Goal: Book appointment/travel/reservation

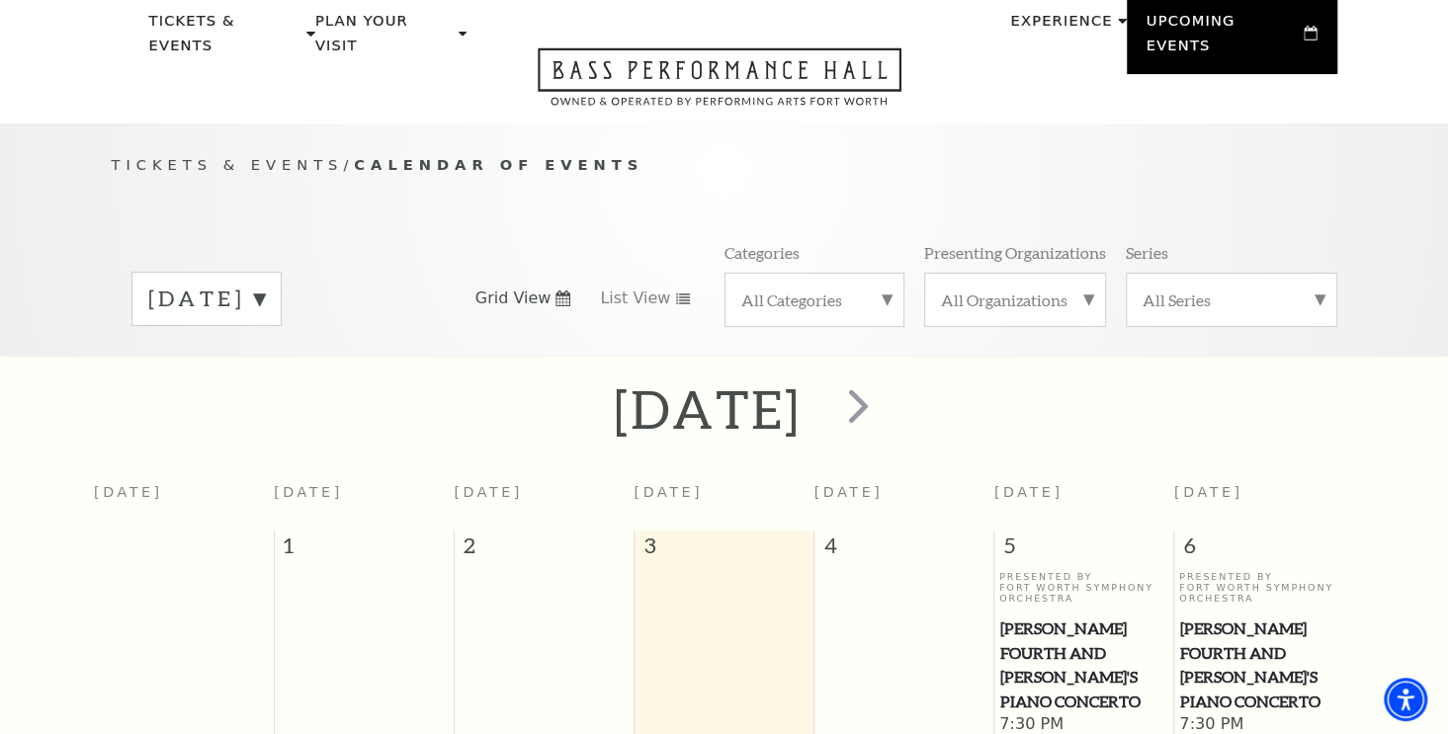
scroll to position [75, 0]
click at [887, 406] on span "next" at bounding box center [858, 407] width 56 height 56
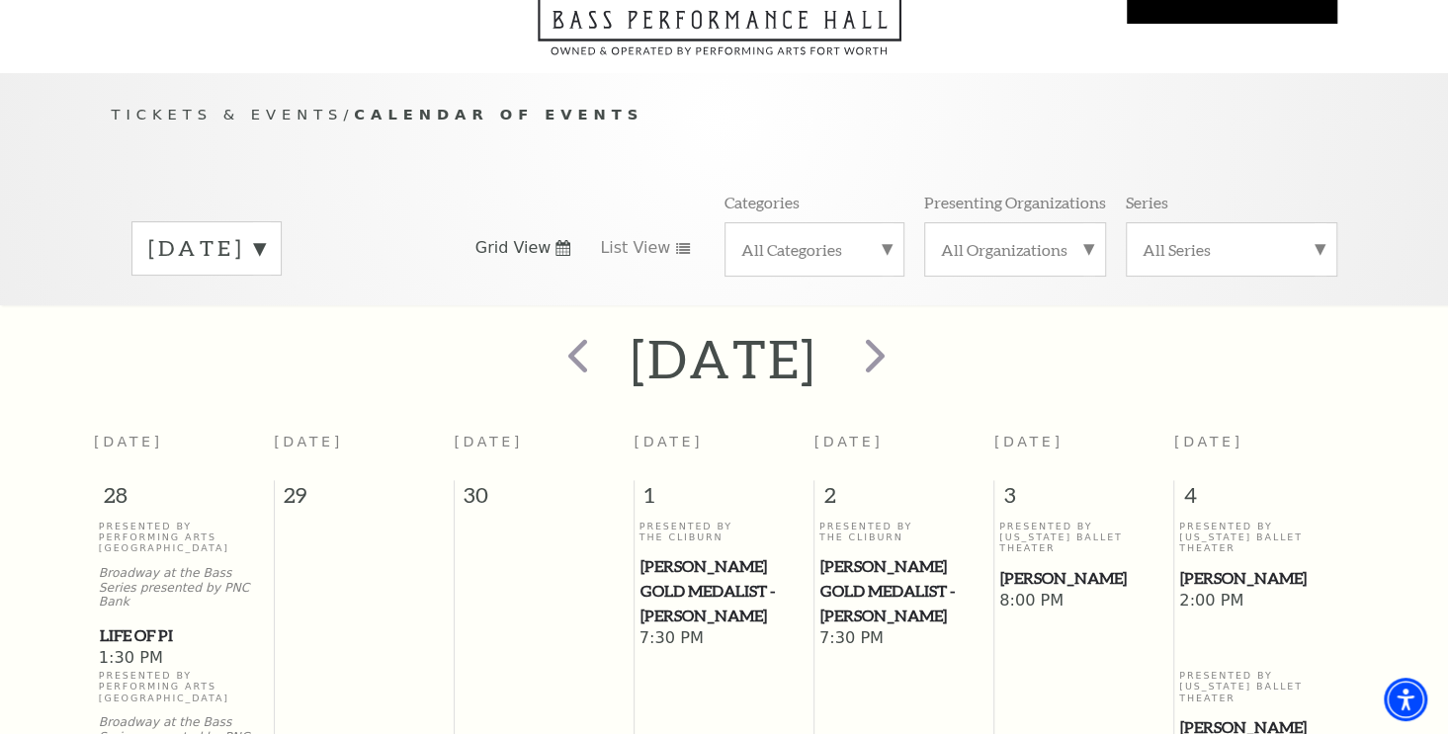
scroll to position [0, 0]
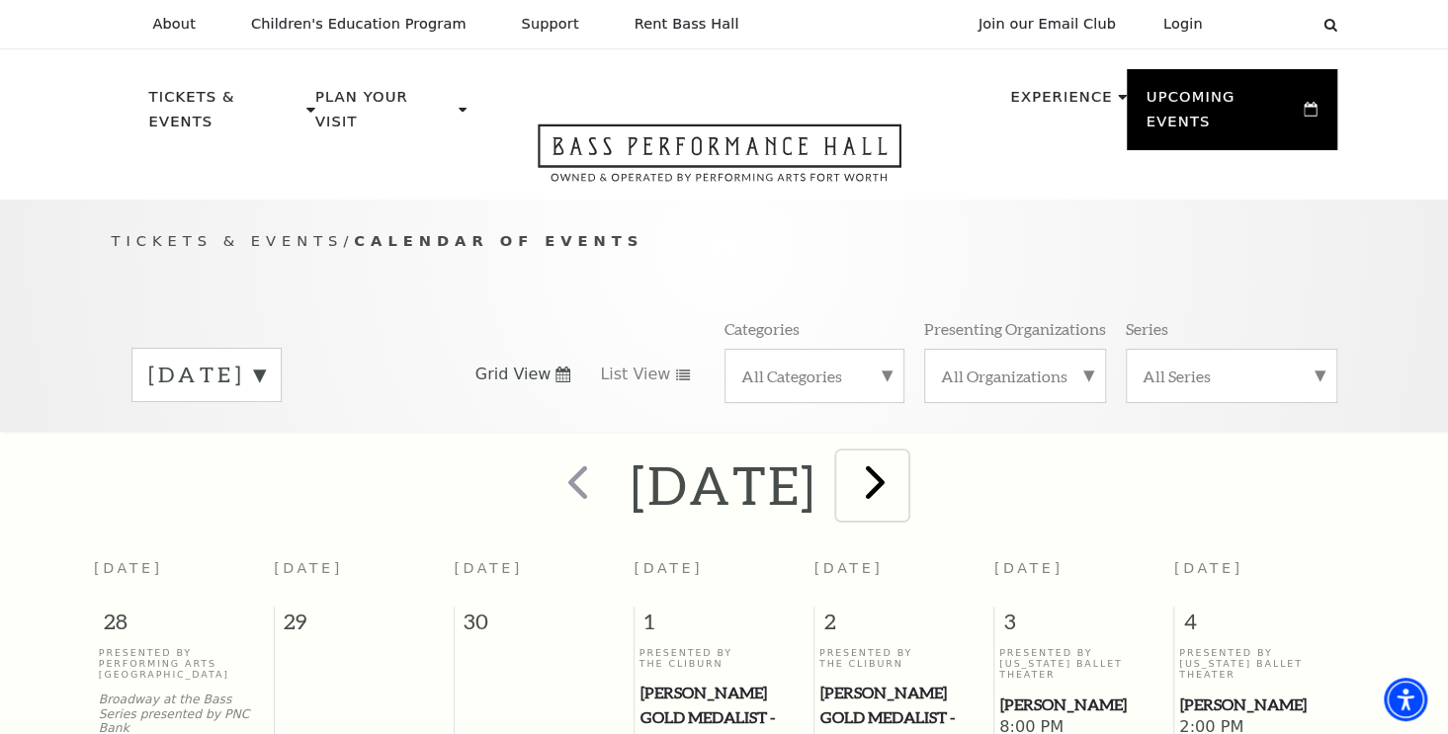
click at [904, 459] on span "next" at bounding box center [875, 482] width 56 height 56
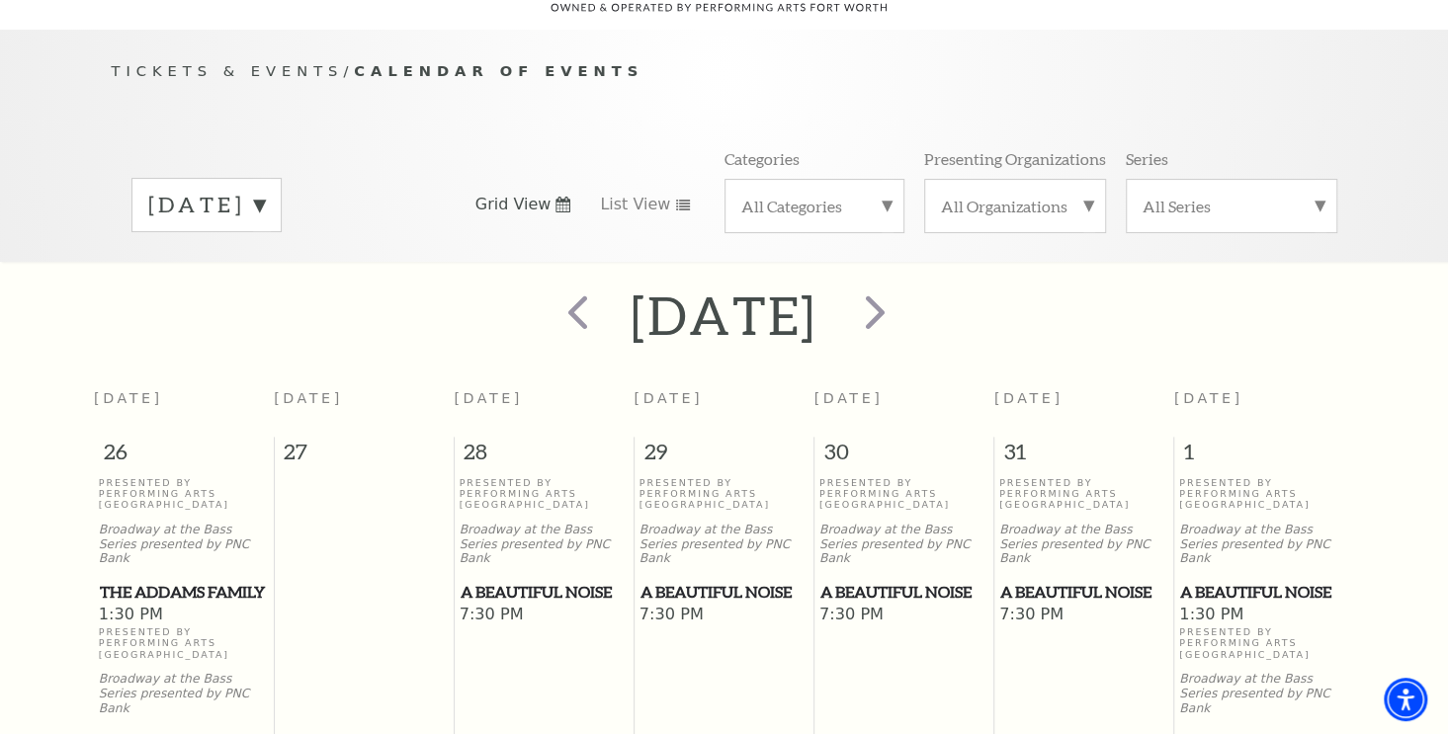
scroll to position [174, 0]
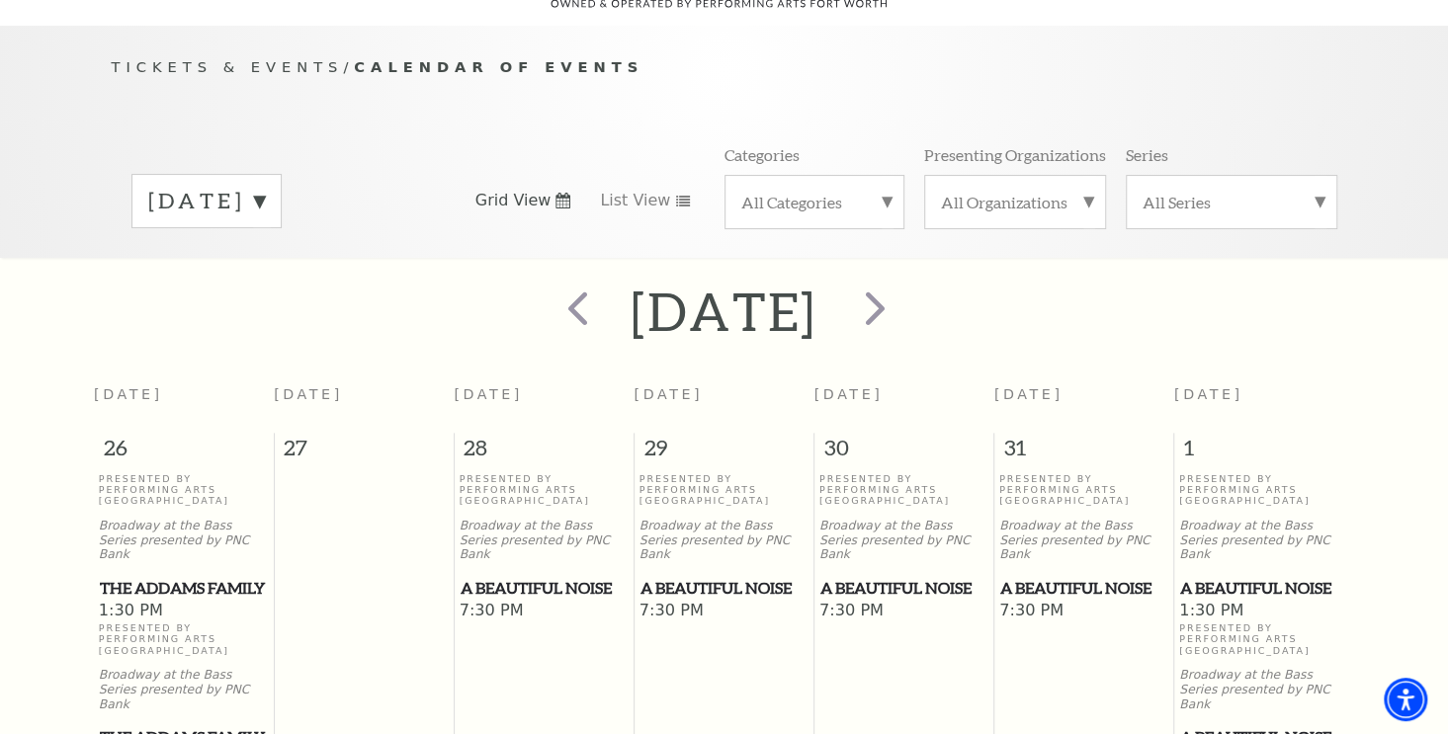
click at [63, 159] on div "Tickets & Events / Calendar of Events [DATE] Grid View List View Categories All…" at bounding box center [724, 142] width 1448 height 232
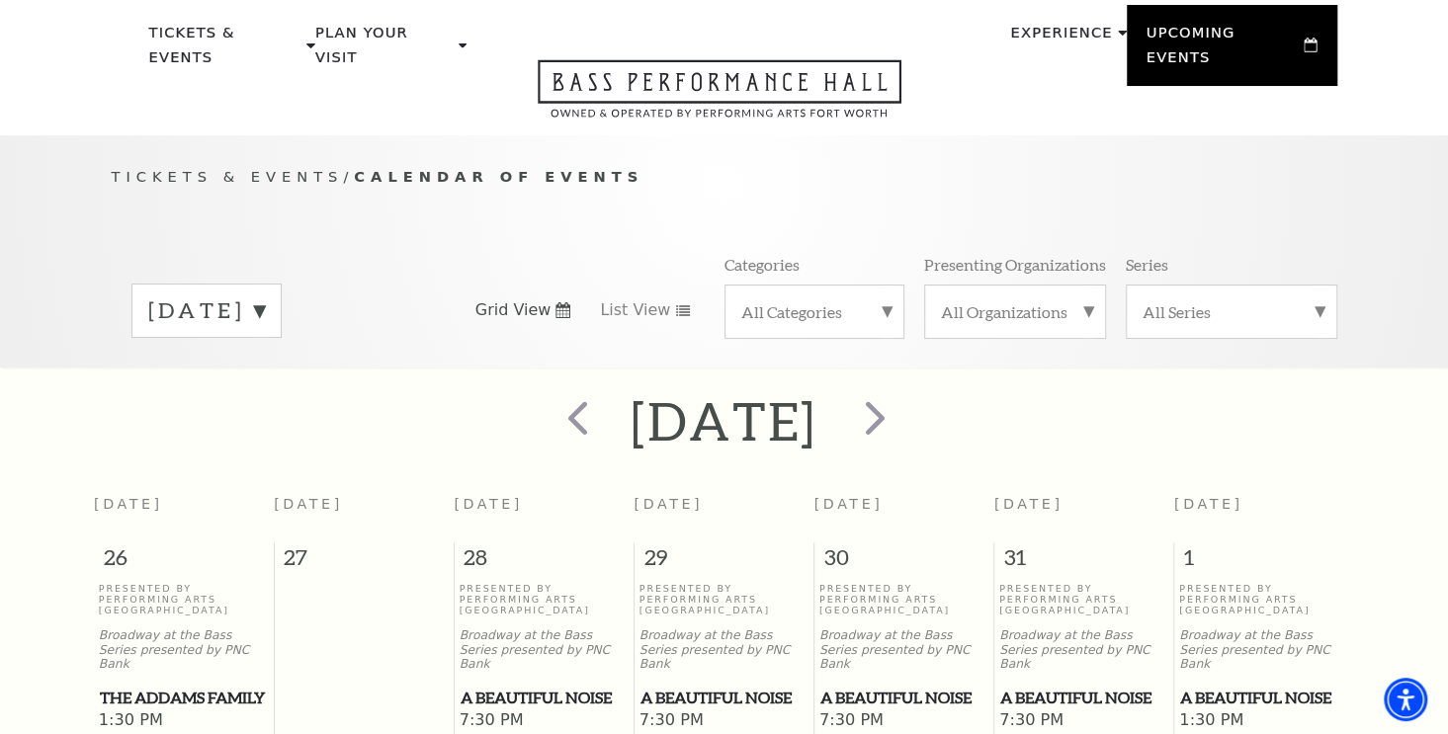
scroll to position [99, 0]
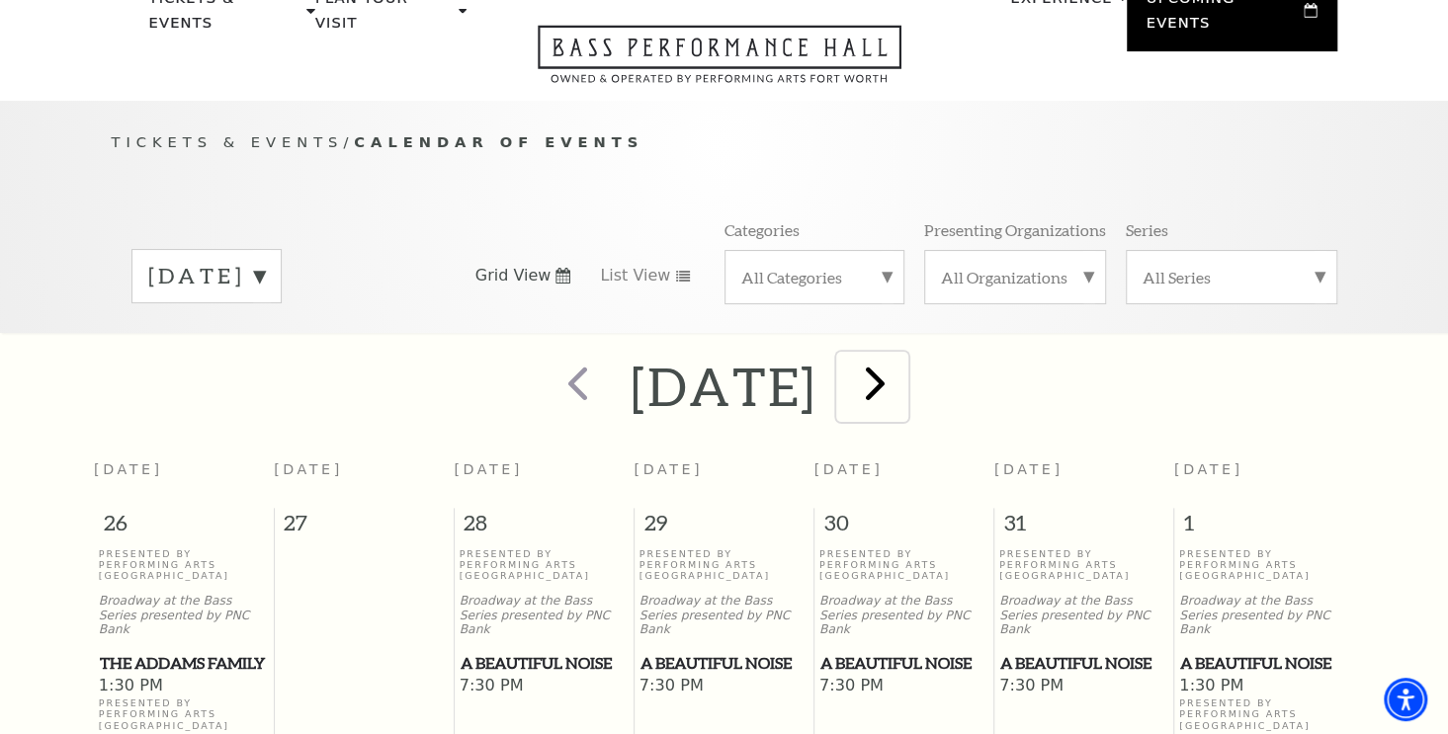
click at [904, 366] on span "next" at bounding box center [875, 383] width 56 height 56
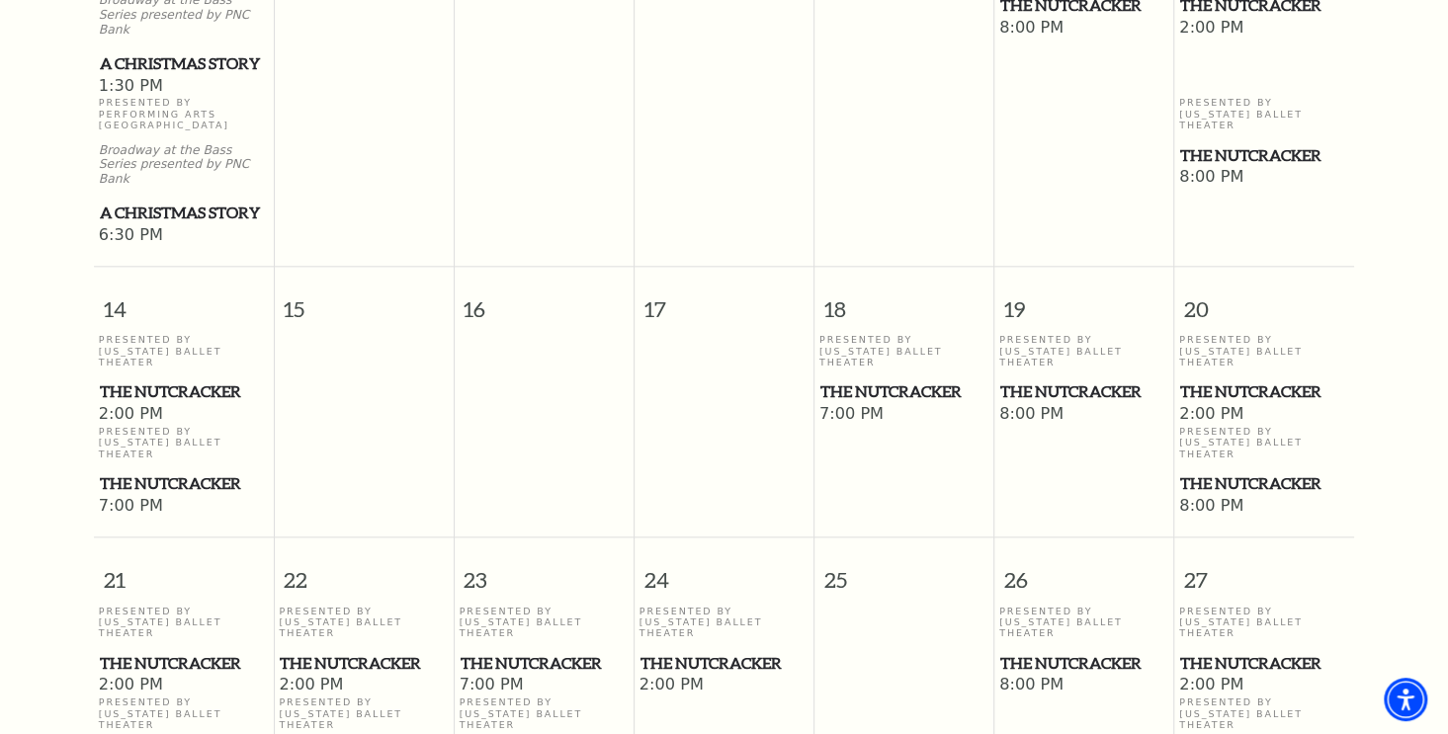
scroll to position [0, 0]
